Goal: Register for event/course

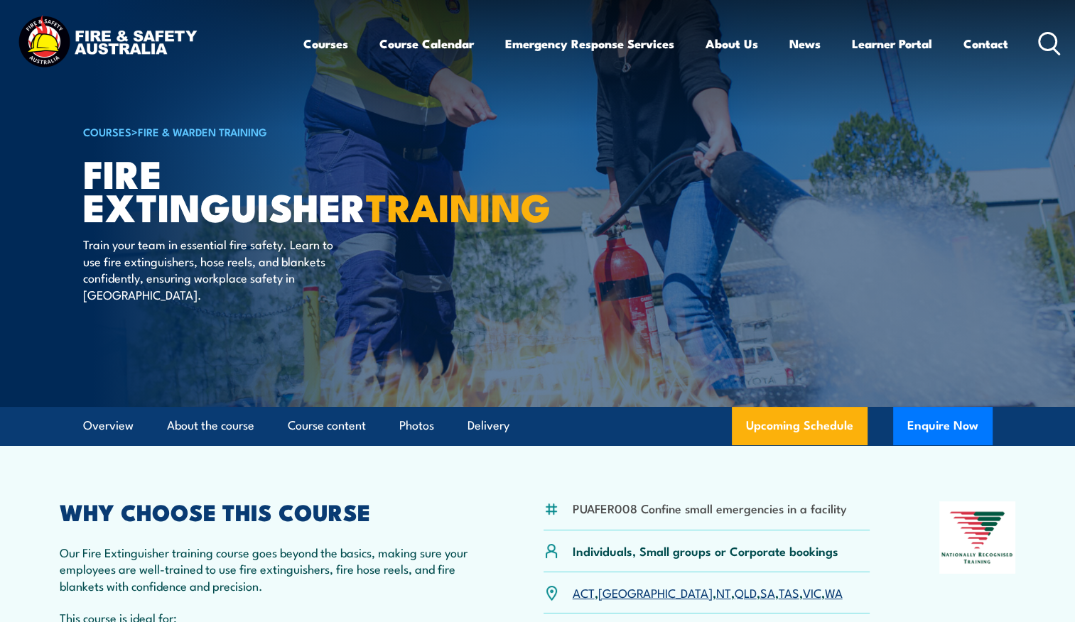
click at [779, 595] on link "TAS" at bounding box center [789, 592] width 21 height 17
